Goal: Task Accomplishment & Management: Use online tool/utility

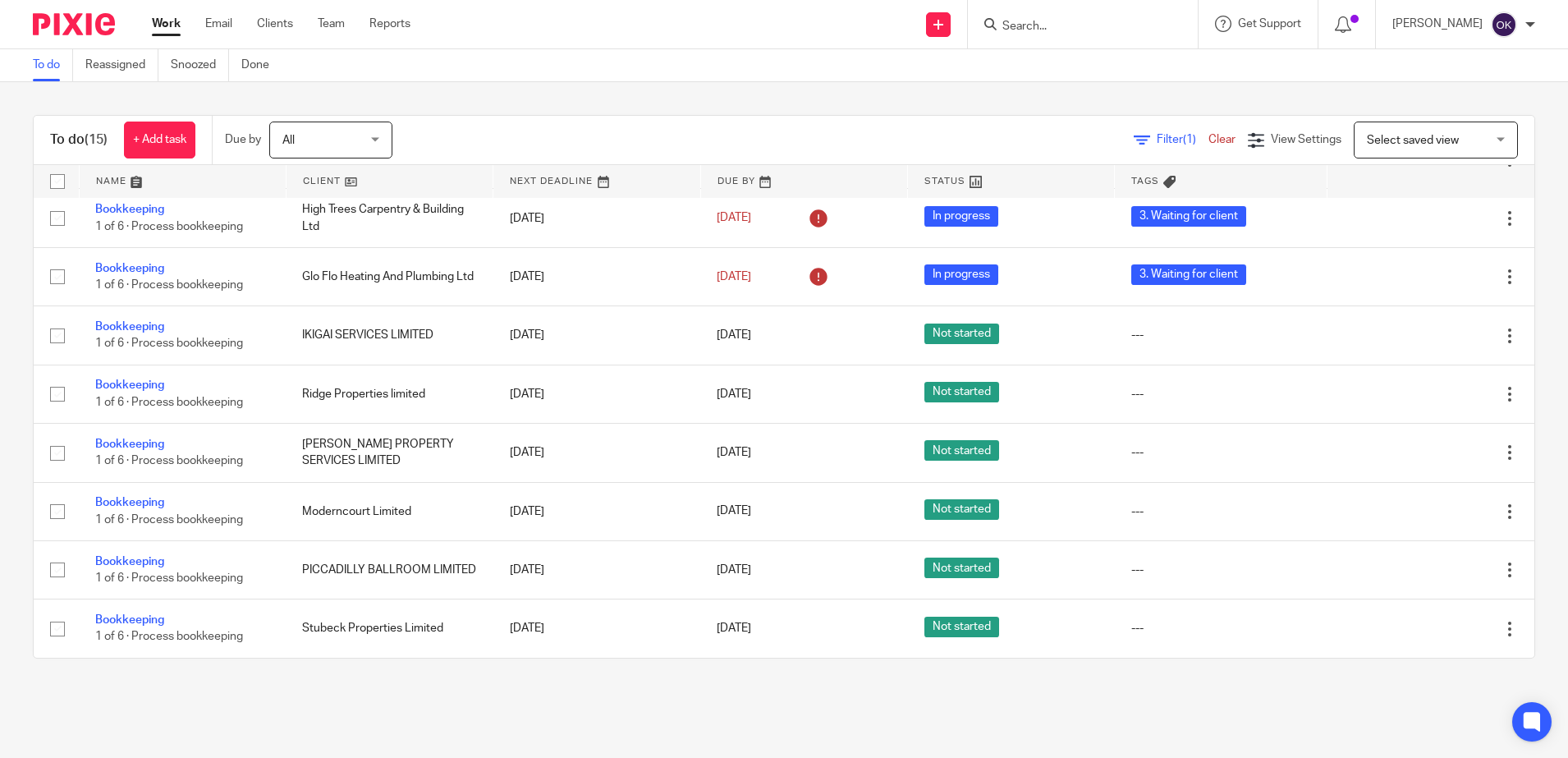
scroll to position [437, 0]
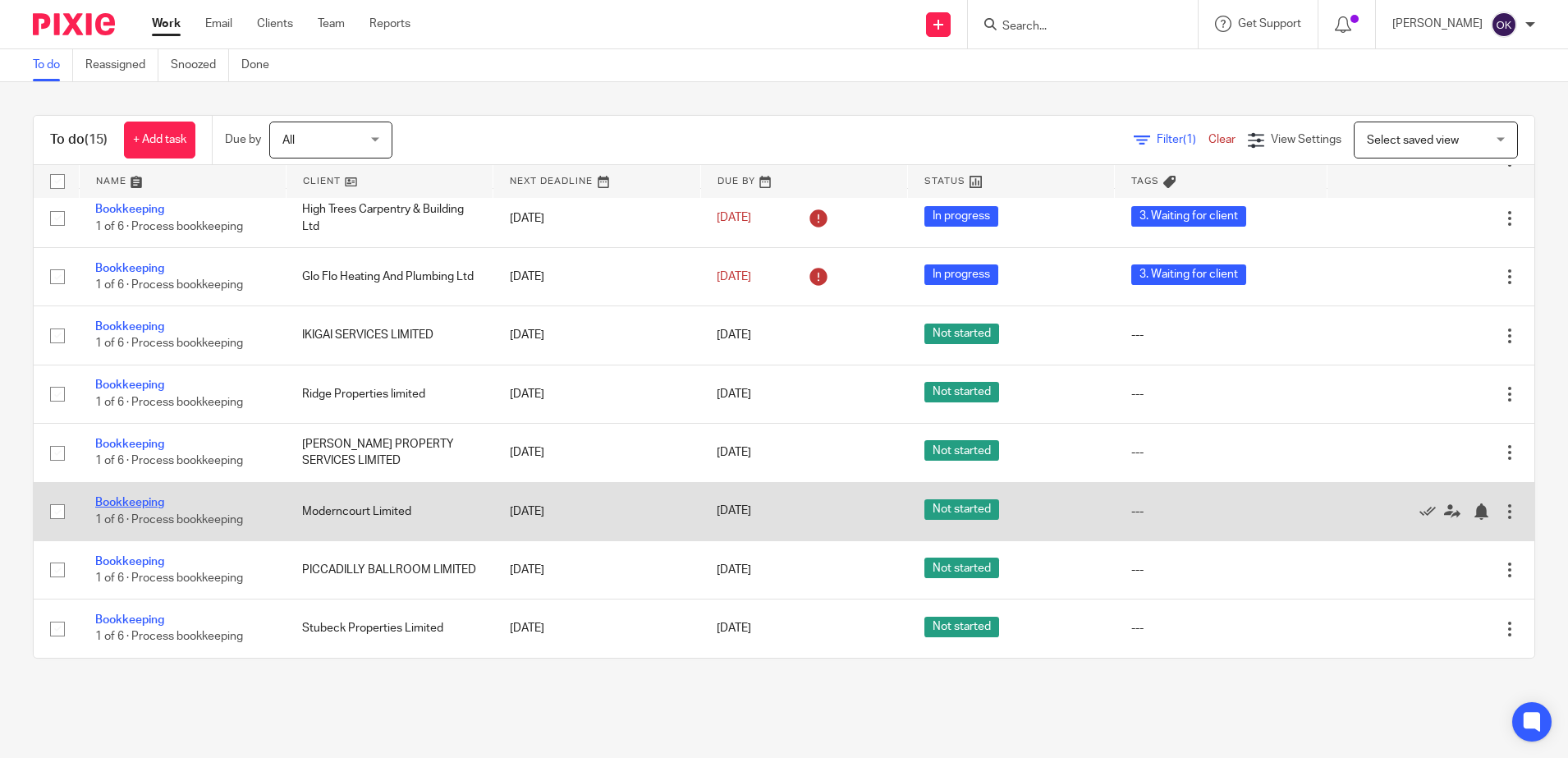
click at [130, 504] on link "Bookkeeping" at bounding box center [130, 503] width 69 height 12
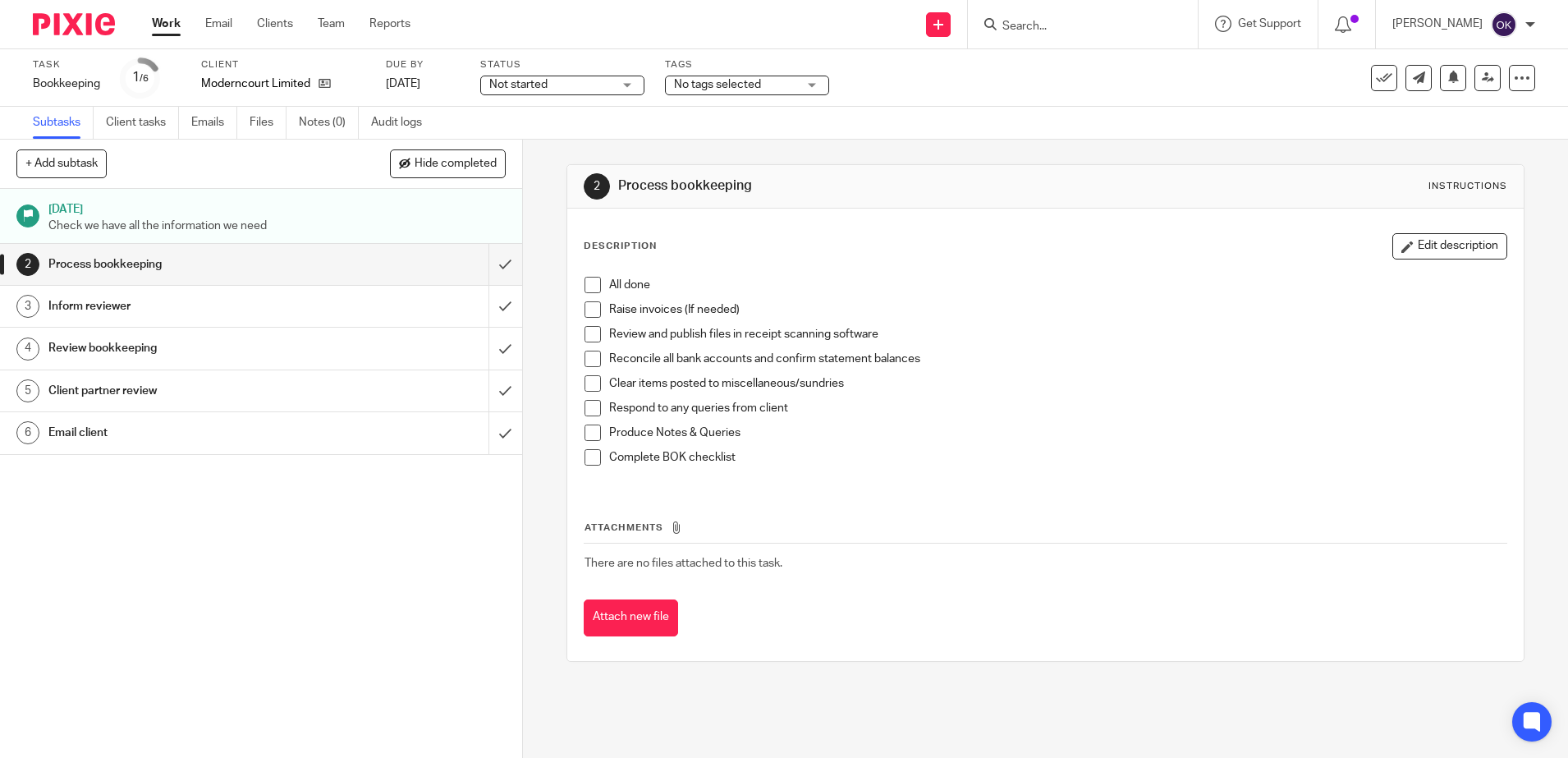
click at [562, 83] on span "Not started" at bounding box center [550, 85] width 123 height 18
click at [526, 152] on li "In progress" at bounding box center [563, 145] width 162 height 34
click at [714, 85] on span "No tags selected" at bounding box center [717, 85] width 87 height 12
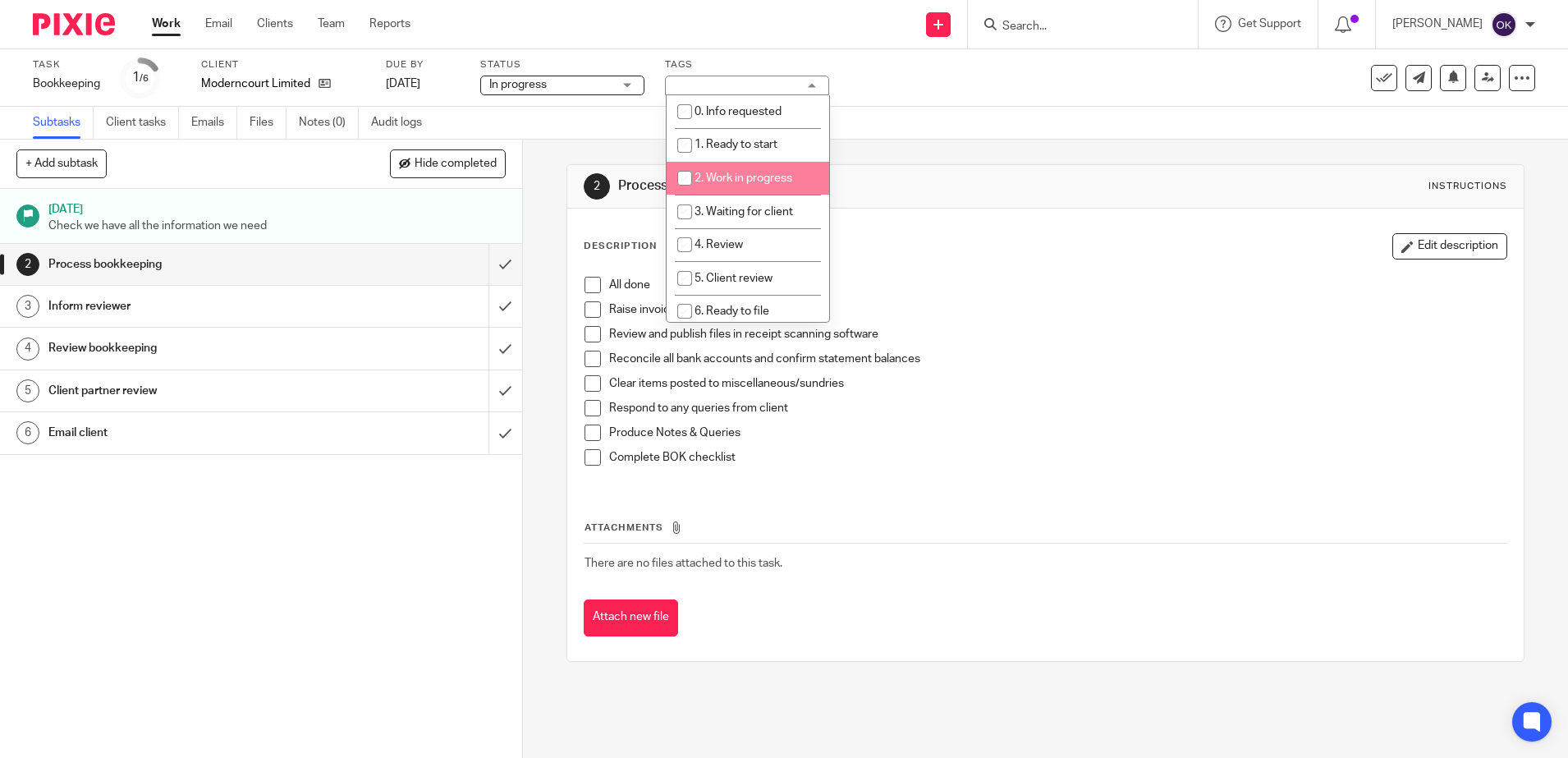
click at [695, 188] on input "checkbox" at bounding box center [684, 178] width 31 height 31
checkbox input "true"
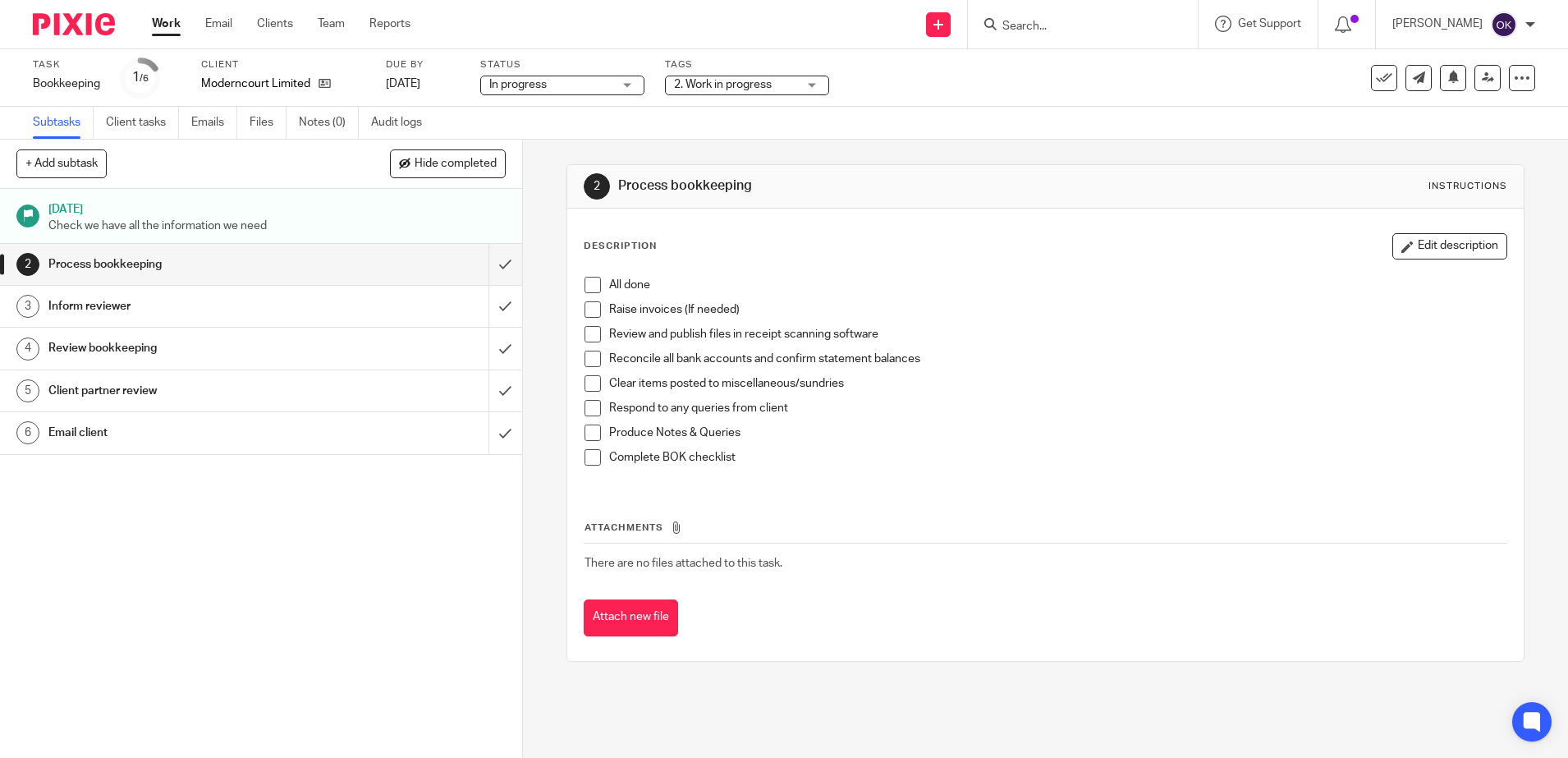
click at [82, 21] on img at bounding box center [74, 24] width 82 height 22
